Goal: Task Accomplishment & Management: Manage account settings

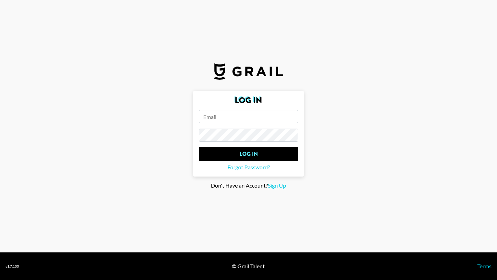
click at [229, 122] on input "email" at bounding box center [248, 116] width 99 height 13
click at [252, 168] on span "Forgot Password?" at bounding box center [248, 167] width 42 height 7
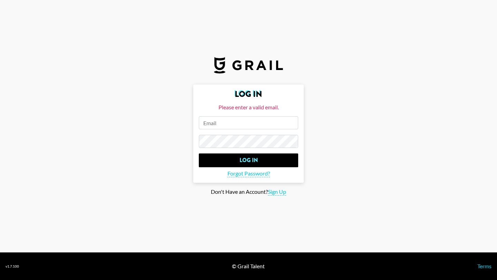
click at [236, 121] on input "email" at bounding box center [248, 122] width 99 height 13
paste input "[PERSON_NAME][EMAIL_ADDRESS][DOMAIN_NAME]"
type input "[PERSON_NAME][EMAIL_ADDRESS][DOMAIN_NAME]"
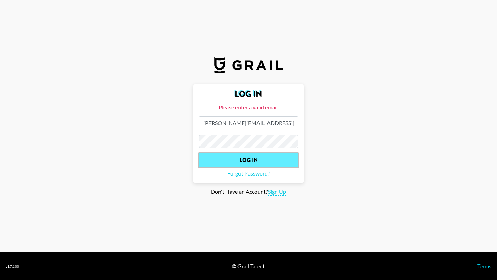
click at [240, 160] on input "Log In" at bounding box center [248, 161] width 99 height 14
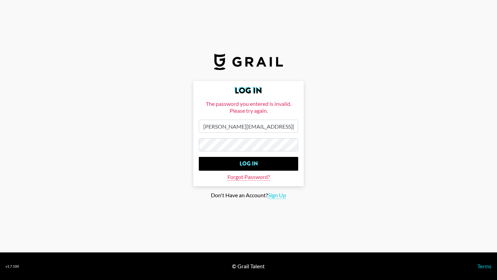
click at [245, 176] on span "Forgot Password?" at bounding box center [248, 177] width 42 height 7
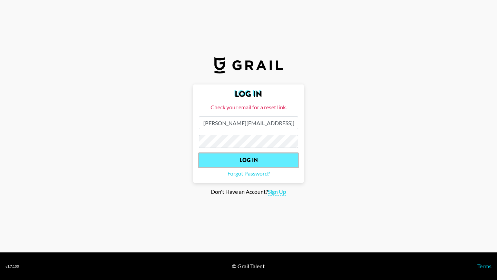
click at [243, 161] on input "Log In" at bounding box center [248, 161] width 99 height 14
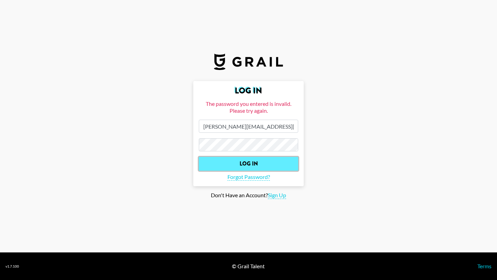
click at [253, 159] on input "Log In" at bounding box center [248, 164] width 99 height 14
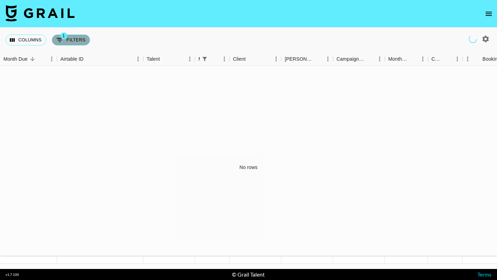
click at [72, 37] on button "1 Filters" at bounding box center [71, 40] width 38 height 11
select select "managerIds"
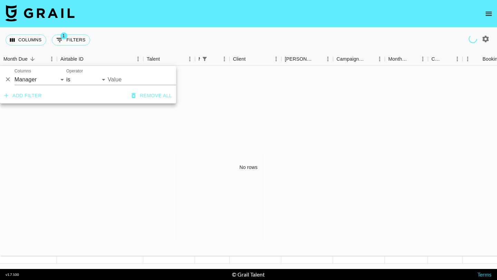
click at [118, 37] on div "Columns 1 Filters + Booking" at bounding box center [248, 40] width 497 height 25
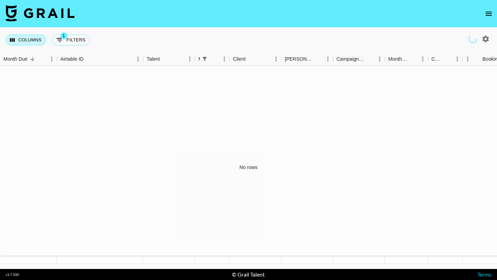
click at [25, 38] on button "Columns" at bounding box center [26, 40] width 41 height 11
